Goal: Transaction & Acquisition: Purchase product/service

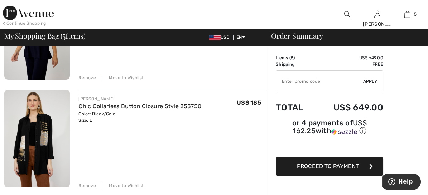
scroll to position [450, 0]
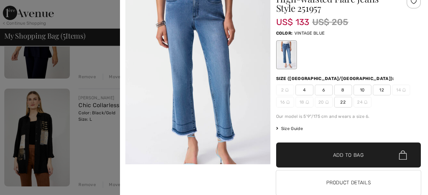
scroll to position [35, 0]
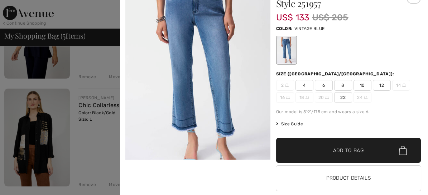
click at [293, 121] on span "Size Guide" at bounding box center [289, 124] width 27 height 6
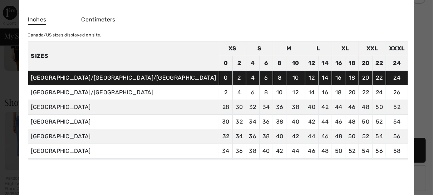
click at [374, 43] on div at bounding box center [216, 97] width 433 height 195
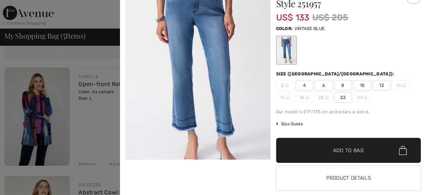
scroll to position [38, 0]
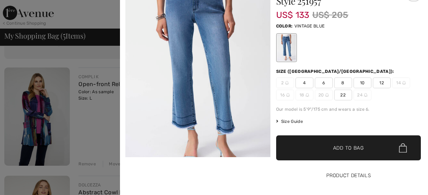
click at [339, 168] on button "Product Details" at bounding box center [348, 176] width 145 height 25
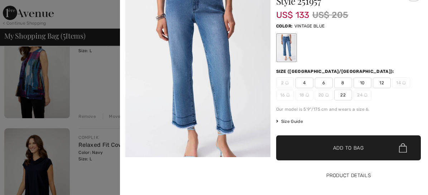
scroll to position [302, 0]
